Goal: Find specific page/section: Find specific page/section

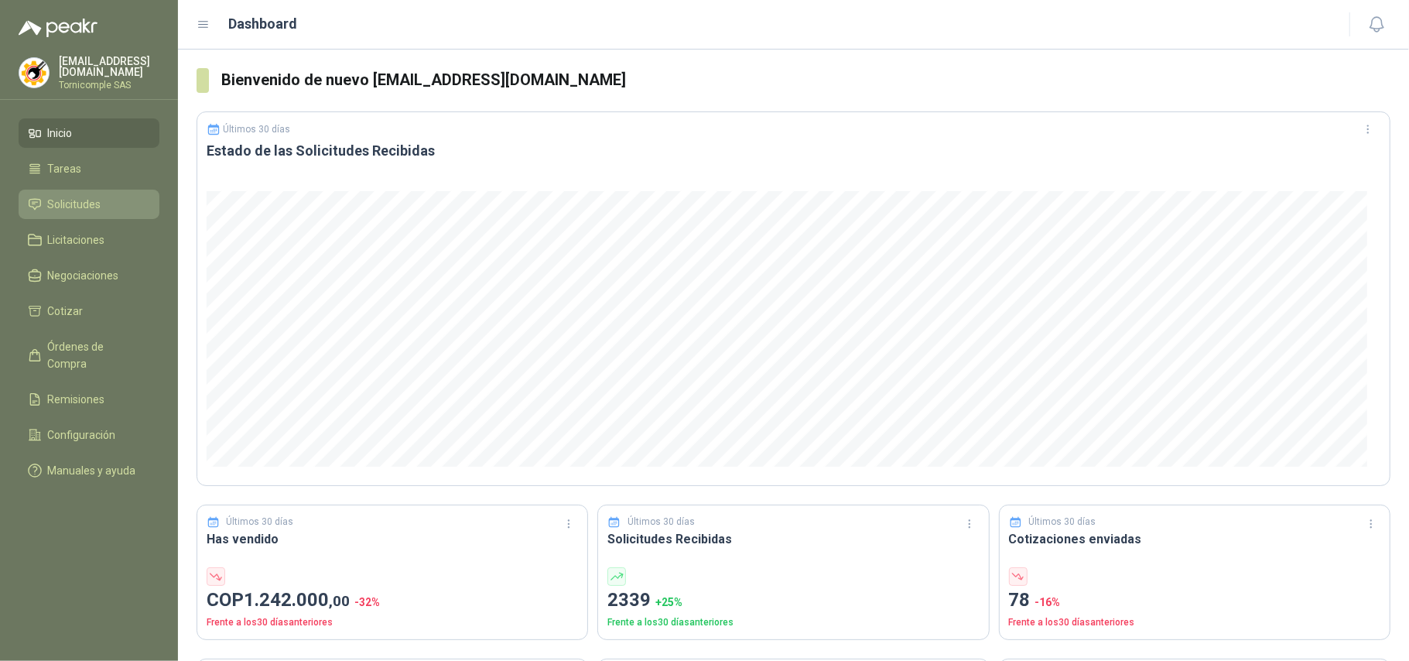
click at [104, 200] on li "Solicitudes" at bounding box center [89, 204] width 122 height 17
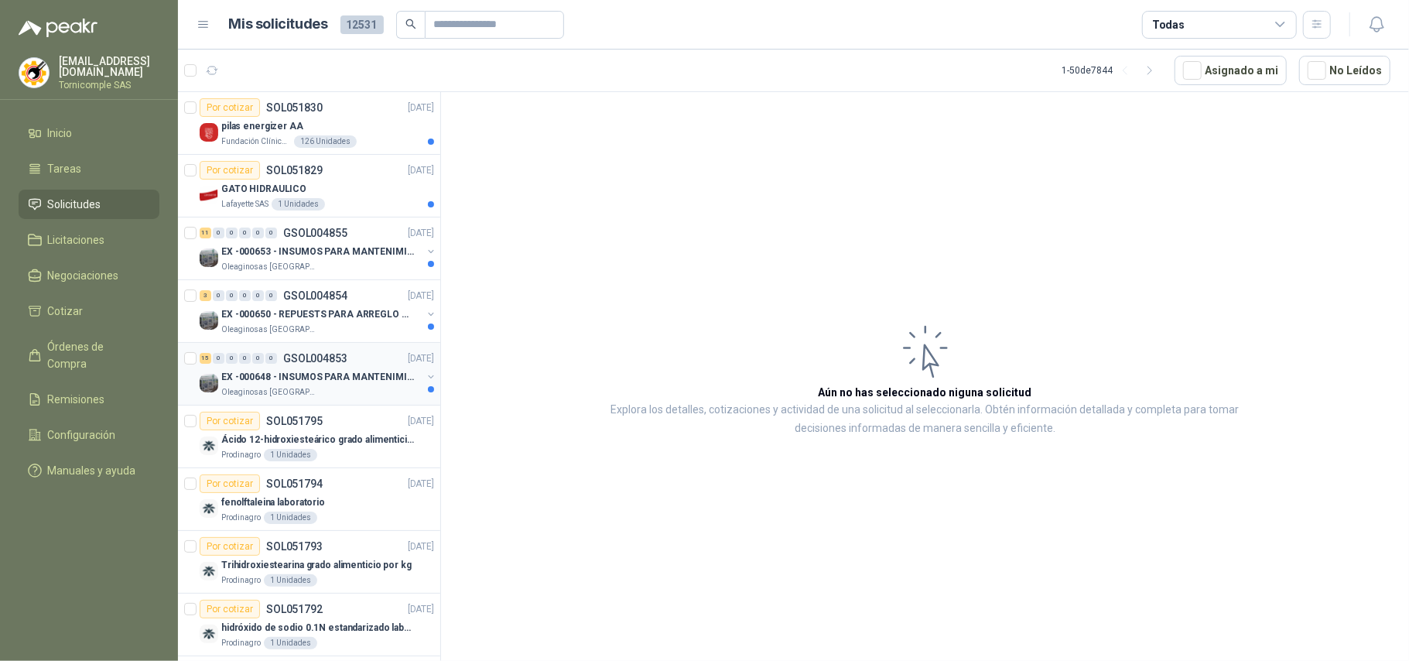
click at [340, 390] on div "Oleaginosas [GEOGRAPHIC_DATA][PERSON_NAME]" at bounding box center [321, 392] width 200 height 12
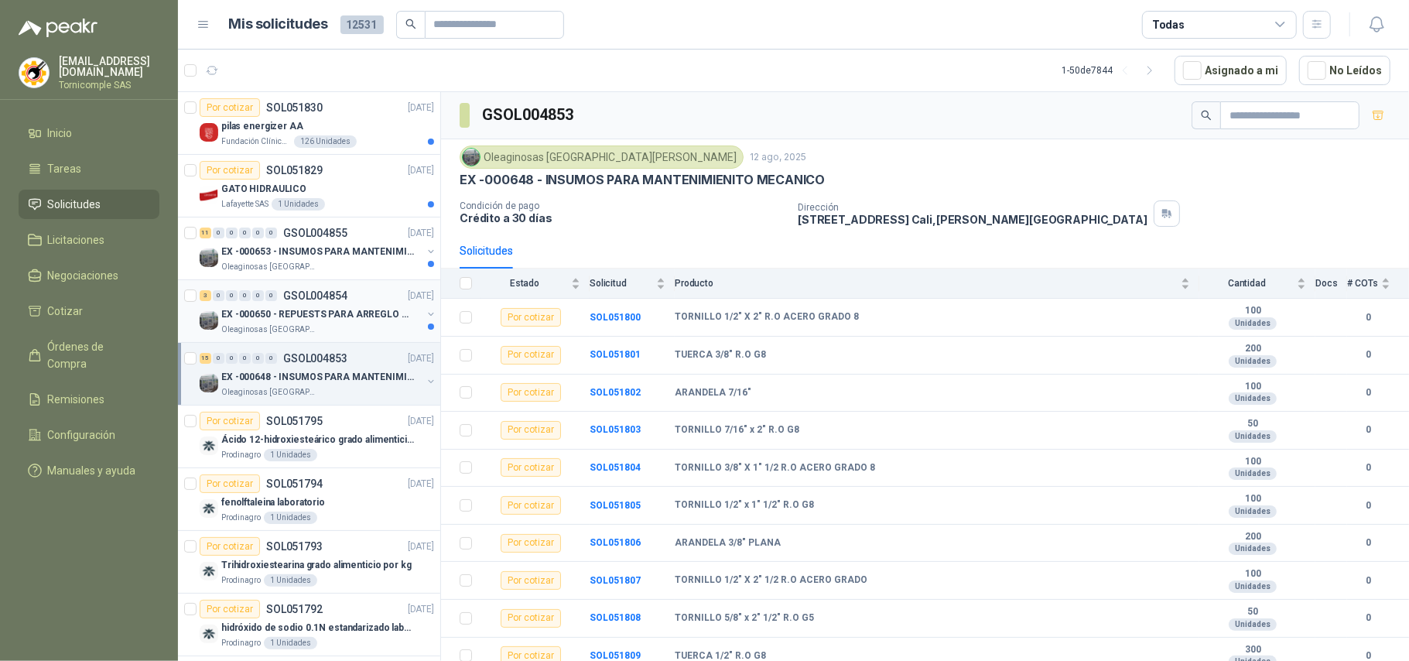
click at [370, 320] on p "EX -000650 - REPUESTS PARA ARREGLO BOMBA DE PLANTA" at bounding box center [317, 314] width 193 height 15
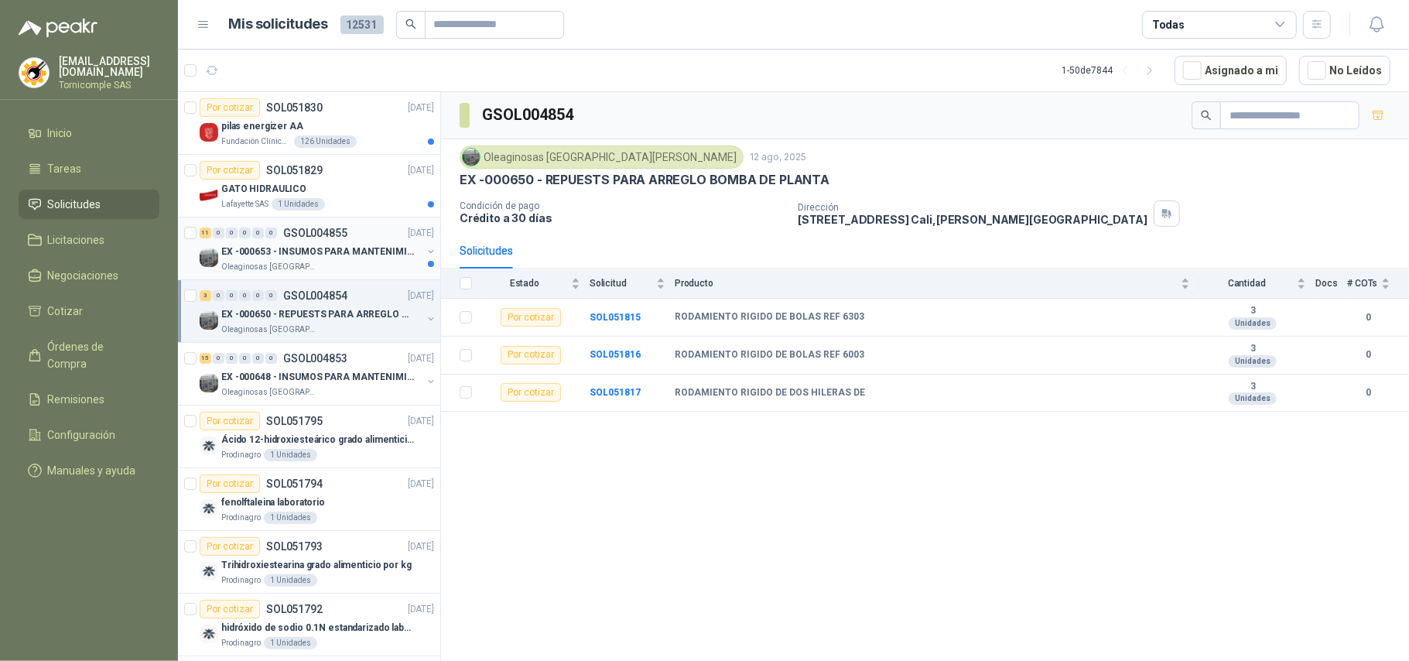
click at [373, 263] on div "Oleaginosas [GEOGRAPHIC_DATA][PERSON_NAME]" at bounding box center [321, 267] width 200 height 12
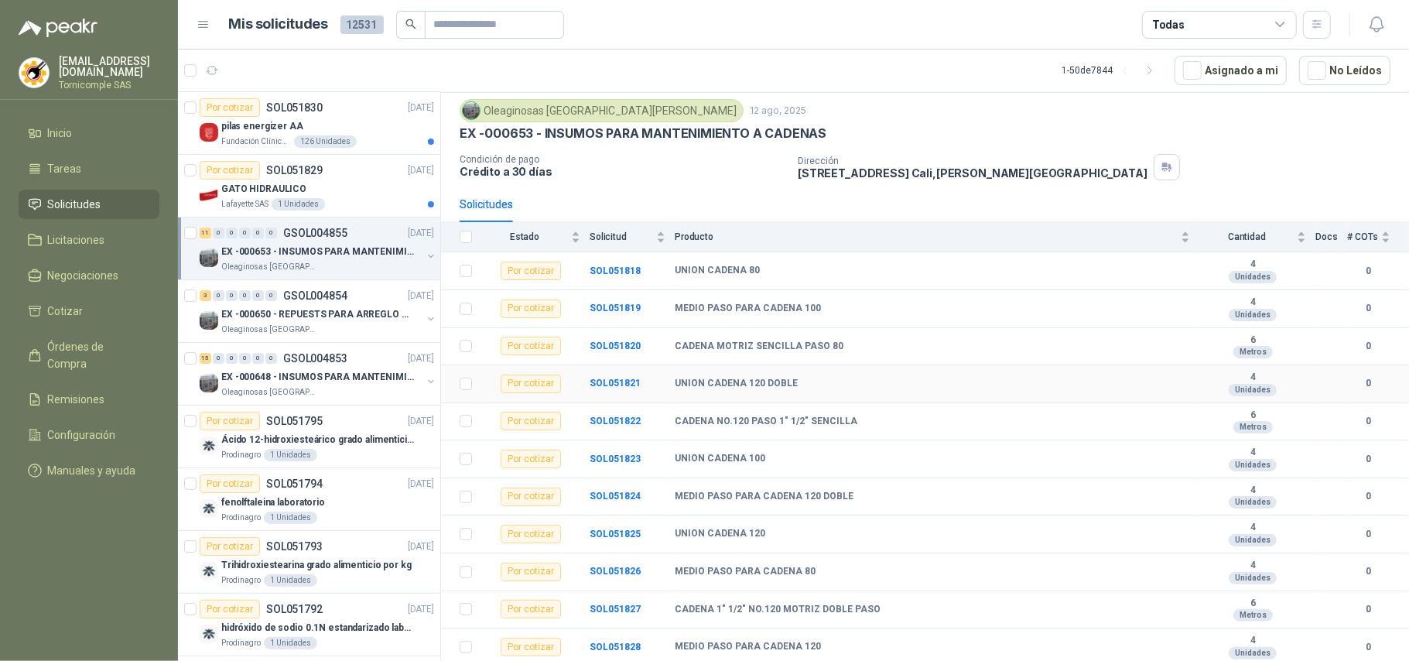
scroll to position [59, 0]
click at [351, 316] on p "EX -000650 - REPUESTS PARA ARREGLO BOMBA DE PLANTA" at bounding box center [317, 314] width 193 height 15
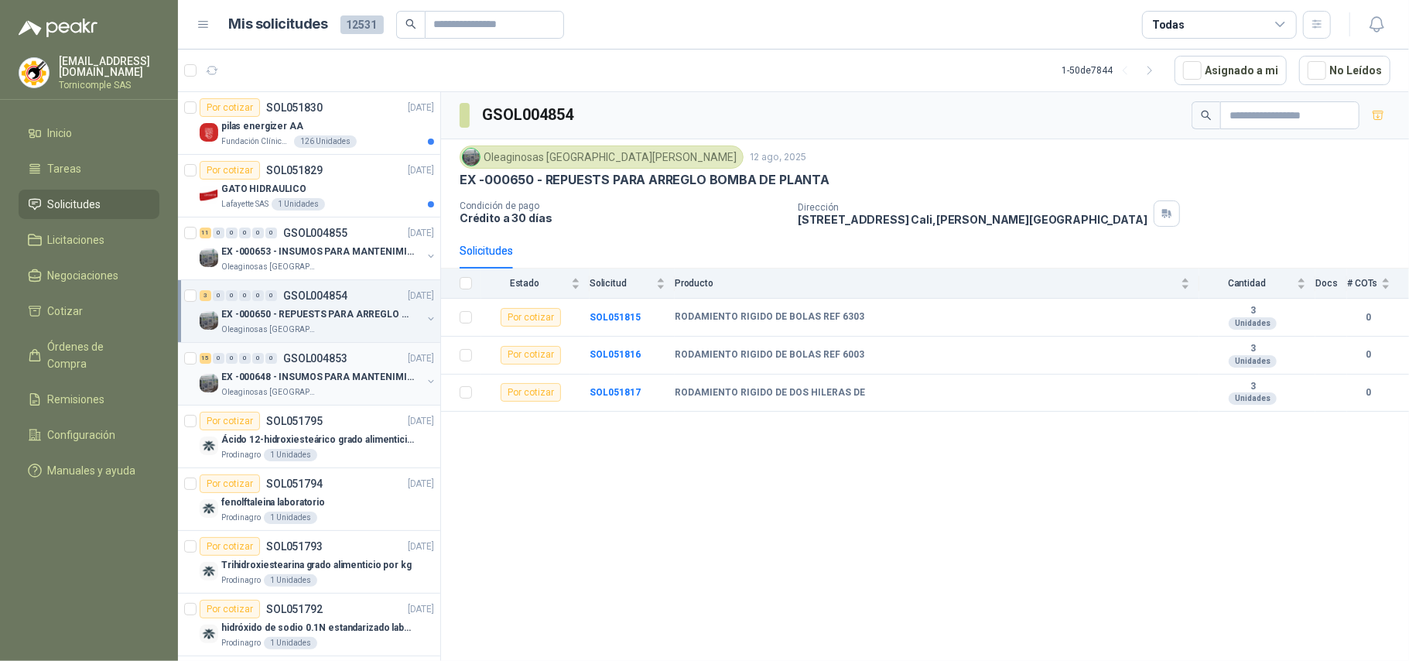
click at [335, 378] on p "EX -000648 - INSUMOS PARA MANTENIMIENITO MECANICO" at bounding box center [317, 377] width 193 height 15
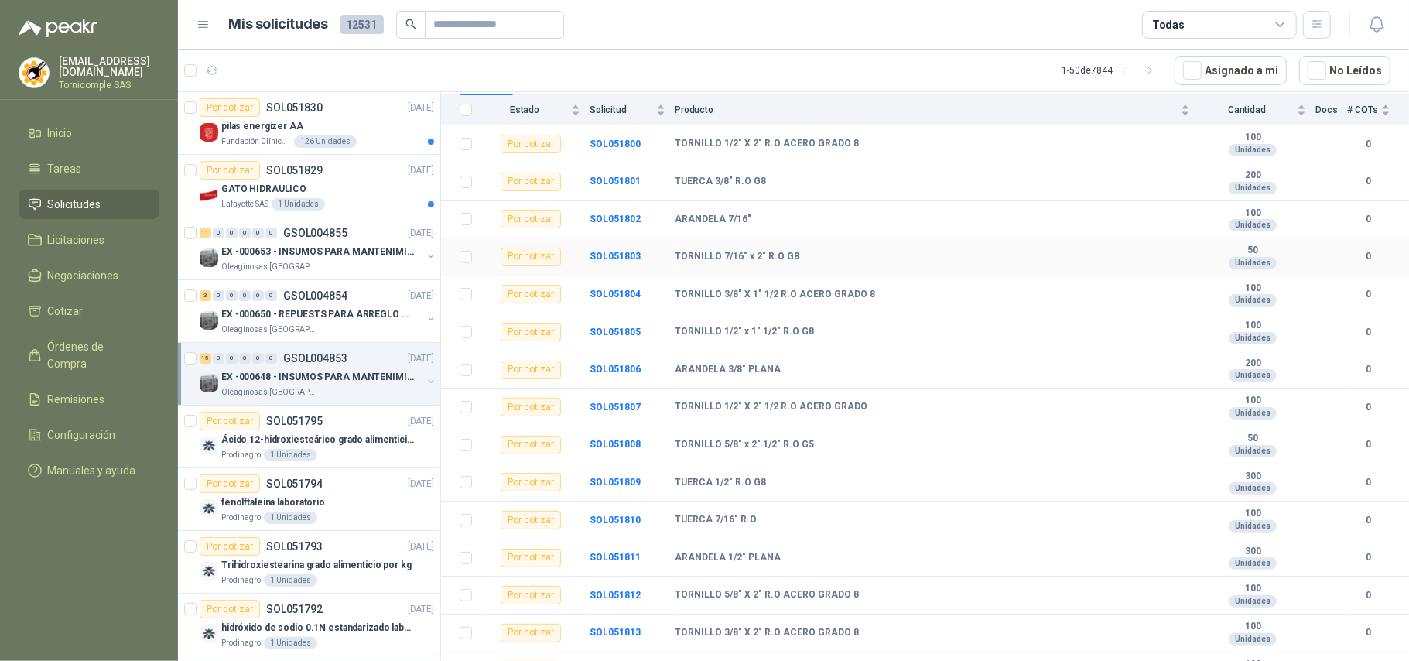
scroll to position [214, 0]
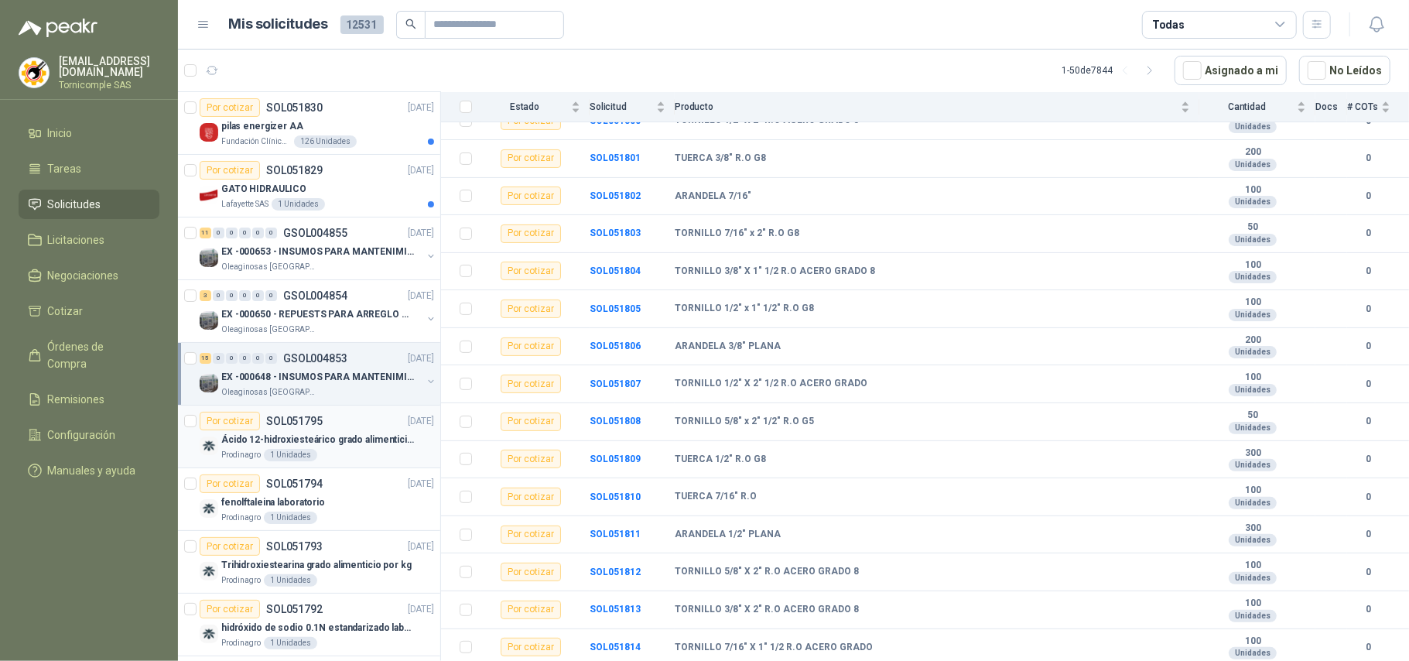
click at [323, 437] on p "Ácido 12-hidroxiesteárico grado alimenticio por kg" at bounding box center [317, 439] width 193 height 15
click at [329, 201] on div "Lafayette SAS 1 Unidades" at bounding box center [327, 204] width 213 height 12
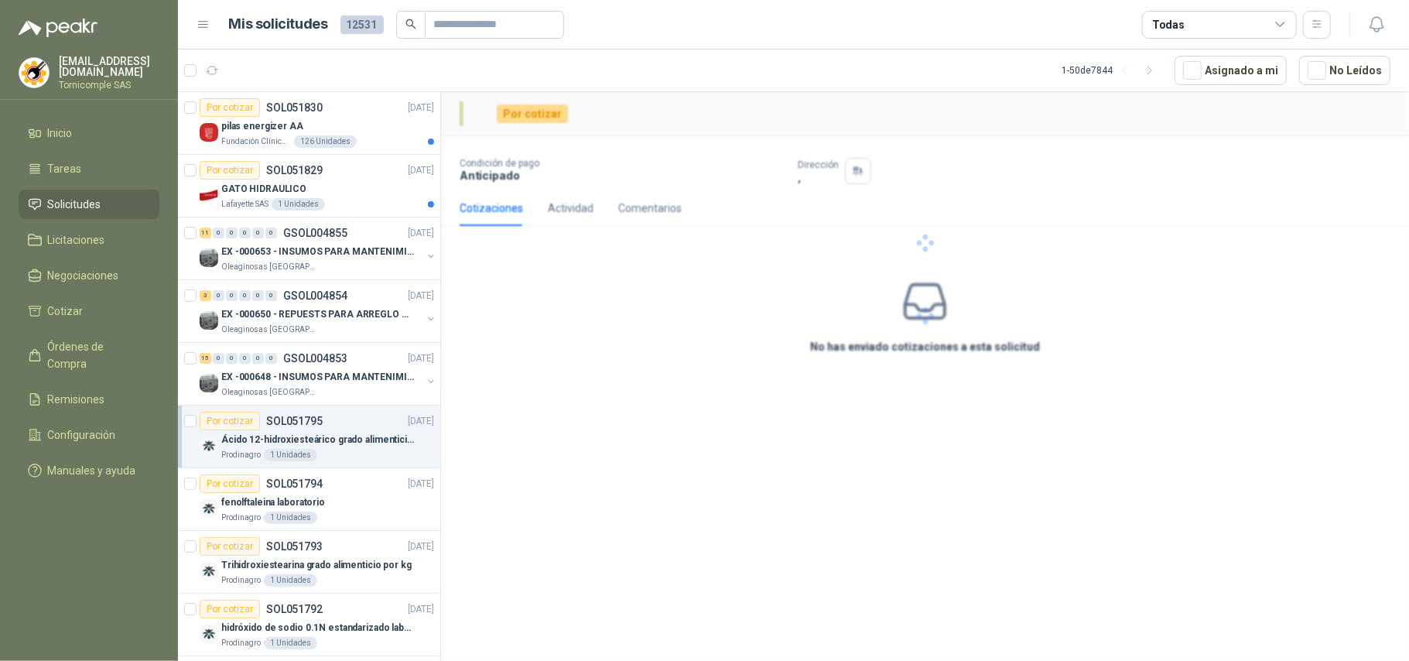
drag, startPoint x: 360, startPoint y: 118, endPoint x: 367, endPoint y: 90, distance: 28.7
click at [360, 115] on div "Por cotizar SOL051830 [DATE] pilas energizer AA Fundación Clínica Shaio 126 Uni…" at bounding box center [317, 123] width 234 height 50
